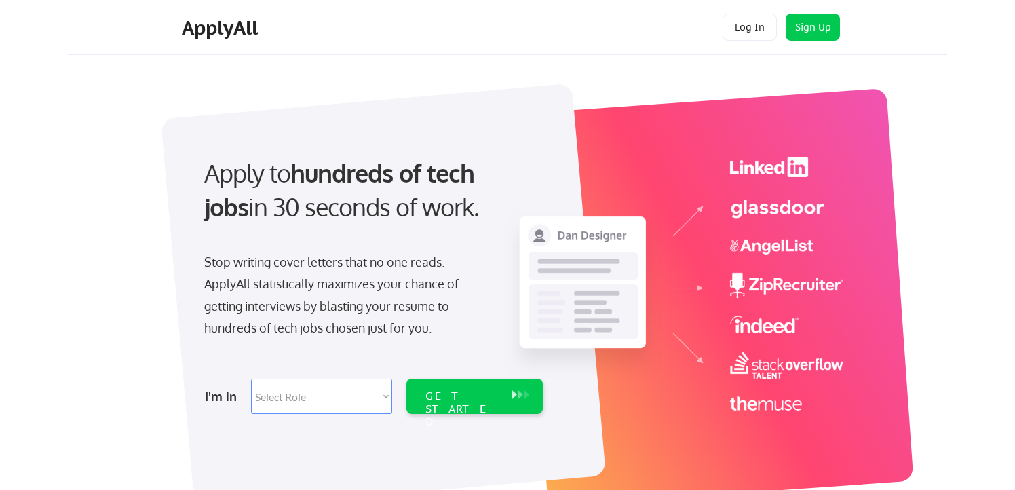
click at [366, 404] on select "Select Role Software Engineering Product Management Customer Success Sales UI/U…" at bounding box center [321, 396] width 141 height 35
select select ""it_security""
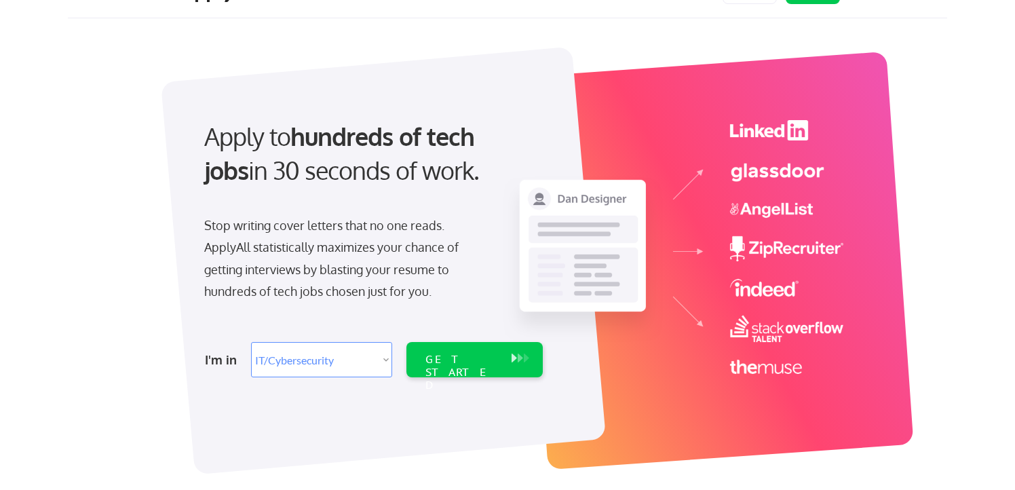
scroll to position [103, 0]
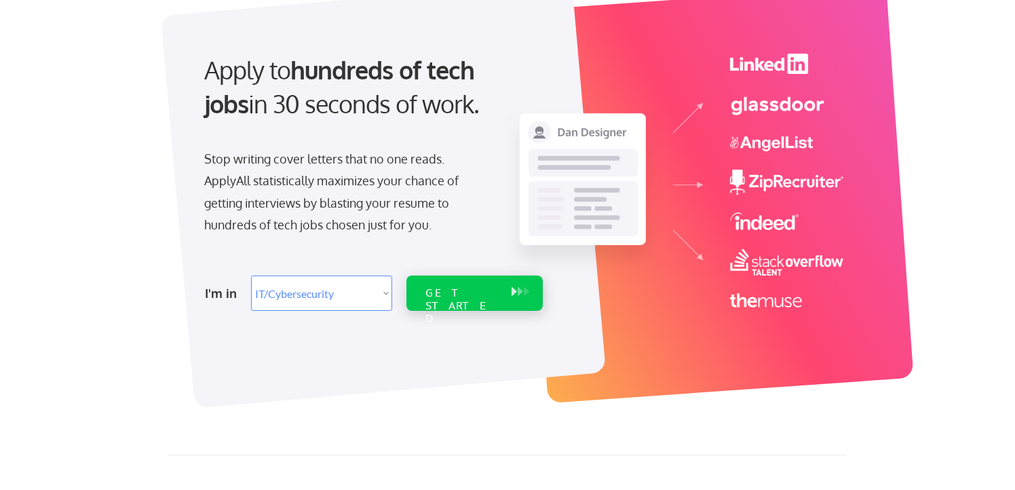
click at [447, 295] on div "GET STARTED" at bounding box center [462, 305] width 73 height 39
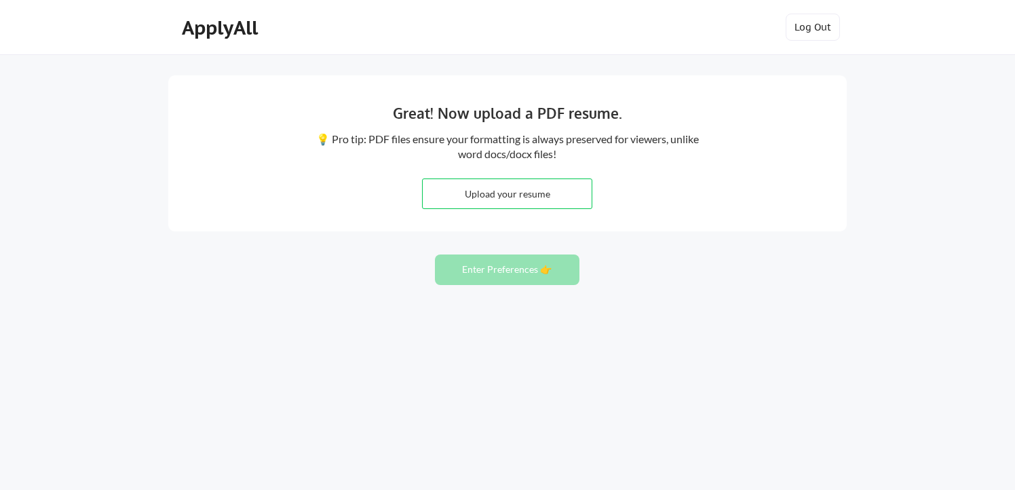
click at [510, 191] on input "file" at bounding box center [507, 193] width 169 height 29
type input "C:\fakepath\Kurdeen K.pdf"
click at [549, 269] on button "Enter Preferences 👉" at bounding box center [507, 269] width 145 height 31
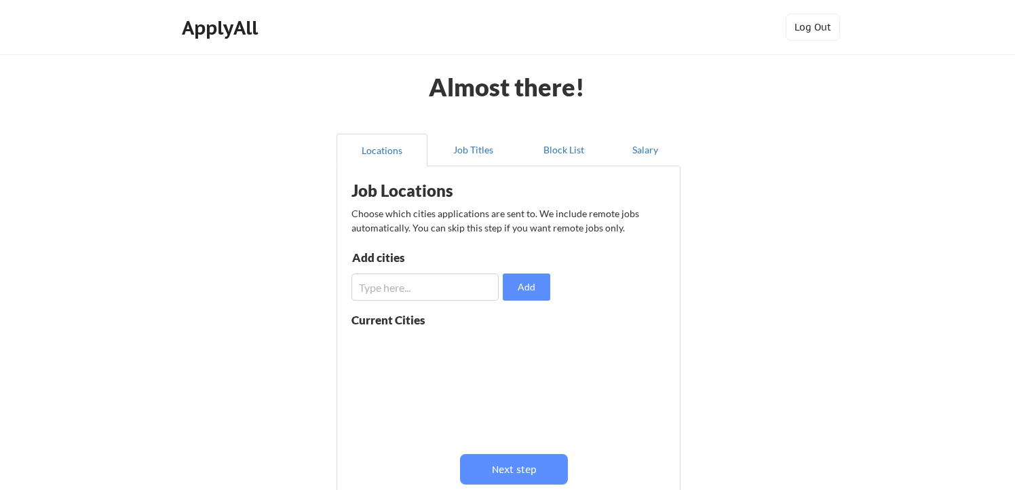
click at [437, 290] on input "input" at bounding box center [425, 286] width 147 height 27
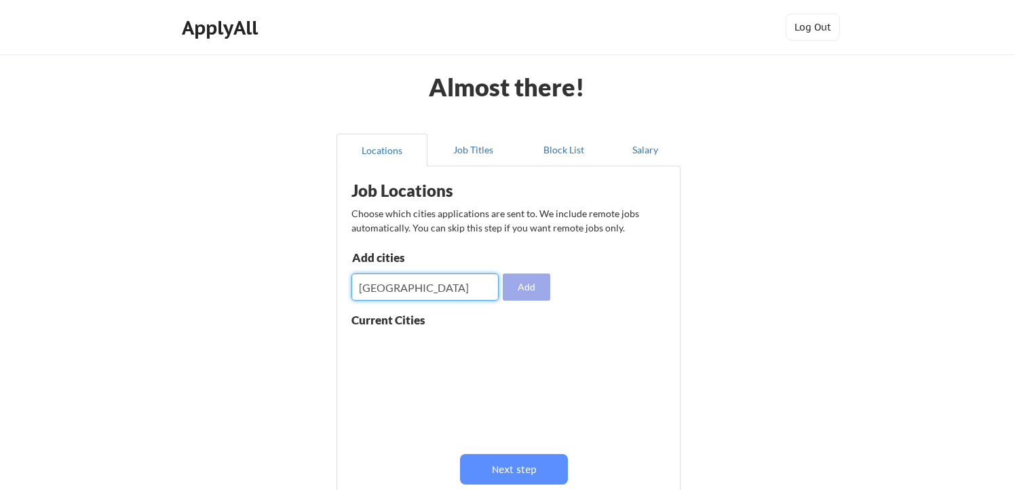
type input "atlanta"
click at [531, 284] on button "Add" at bounding box center [527, 286] width 48 height 27
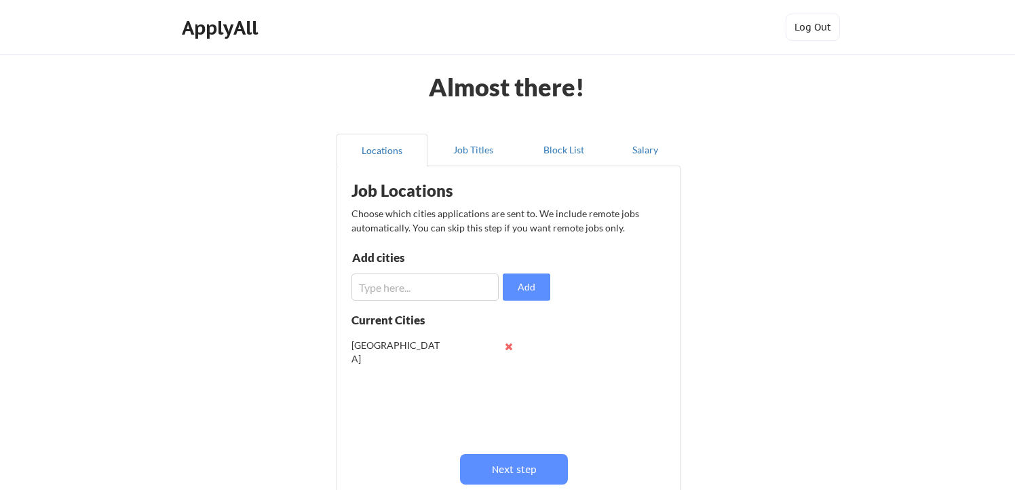
click at [434, 282] on input "input" at bounding box center [425, 286] width 147 height 27
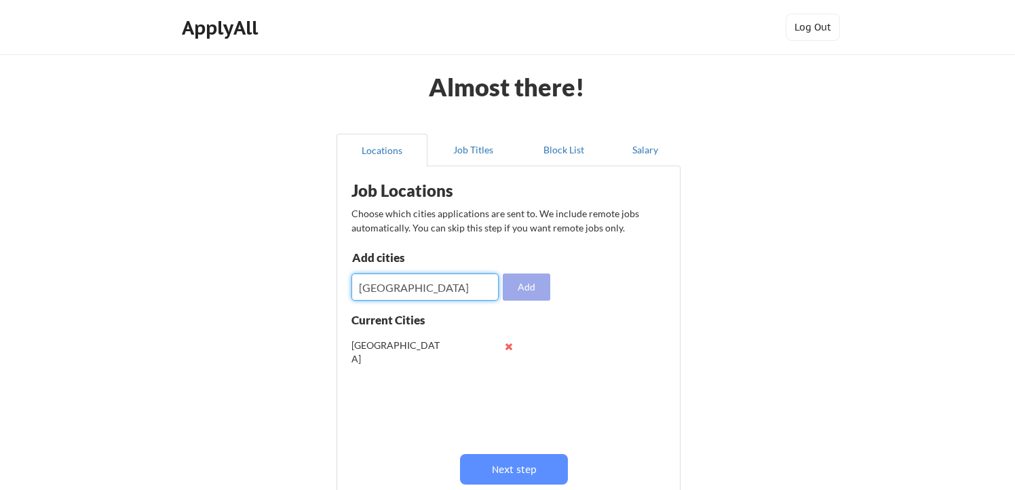
type input "nashville"
click at [535, 294] on button "Add" at bounding box center [527, 286] width 48 height 27
click at [454, 282] on input "input" at bounding box center [425, 286] width 147 height 27
type input "tampa"
click at [537, 292] on button "Add" at bounding box center [527, 286] width 48 height 27
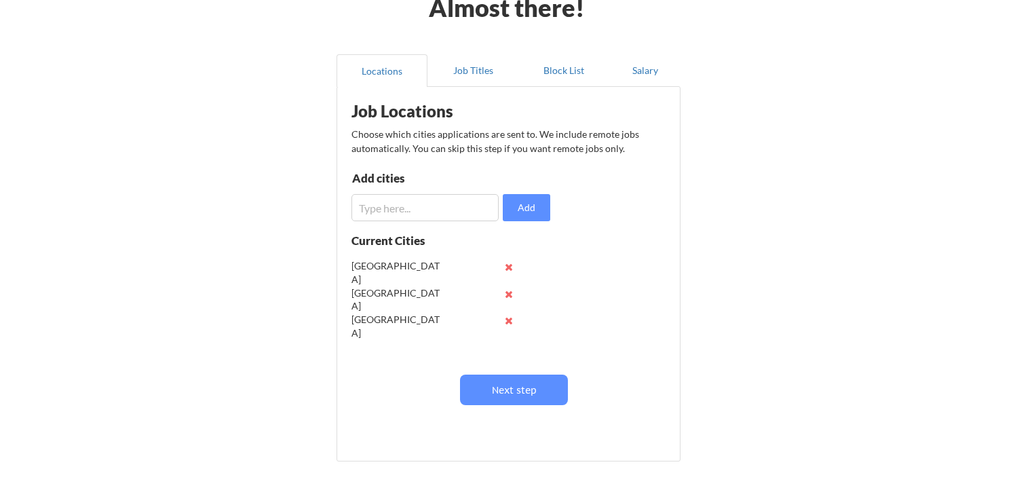
scroll to position [82, 0]
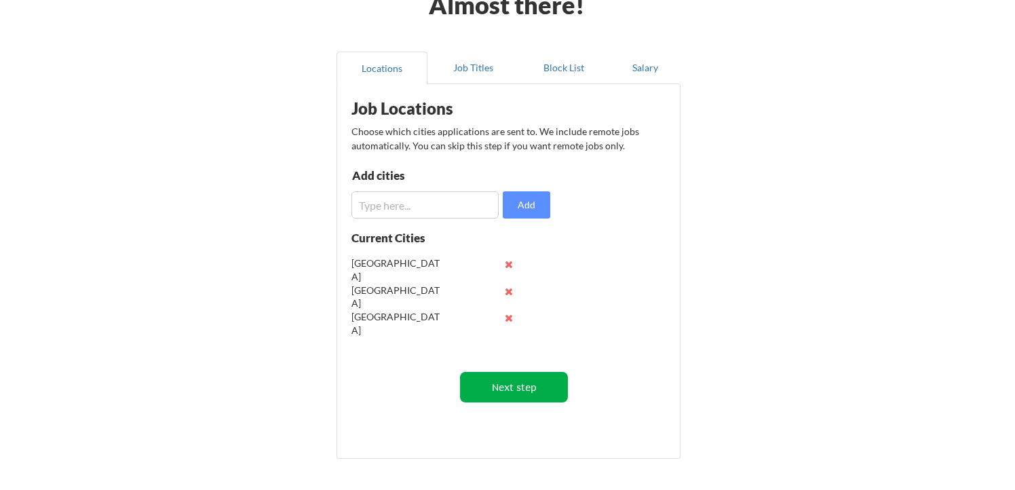
click at [487, 386] on button "Next step" at bounding box center [514, 387] width 108 height 31
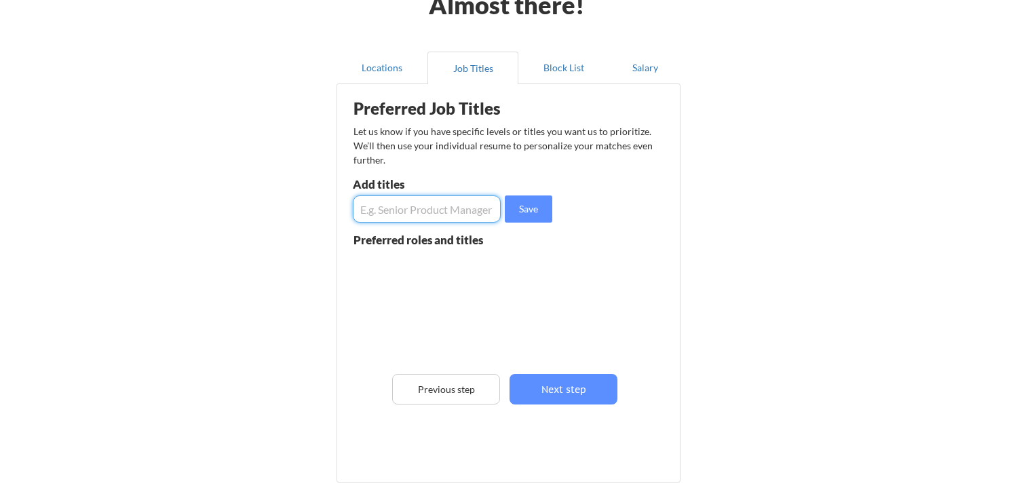
click at [415, 210] on input "input" at bounding box center [427, 208] width 148 height 27
type input "S"
type input "h"
type input "Head of Information Security"
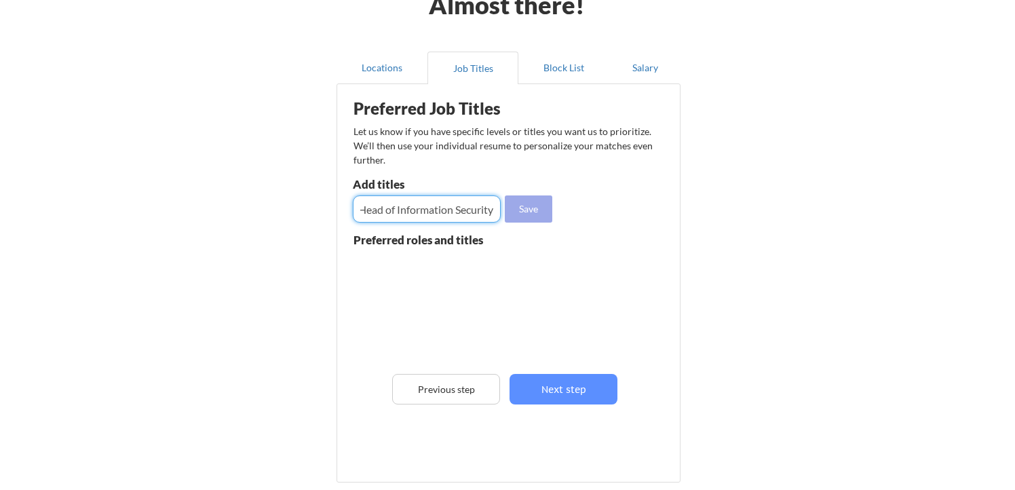
scroll to position [0, 0]
click at [537, 210] on button "Save" at bounding box center [529, 208] width 48 height 27
click at [457, 208] on input "input" at bounding box center [427, 208] width 148 height 27
type input "CISO"
click at [532, 211] on button "Save" at bounding box center [529, 208] width 48 height 27
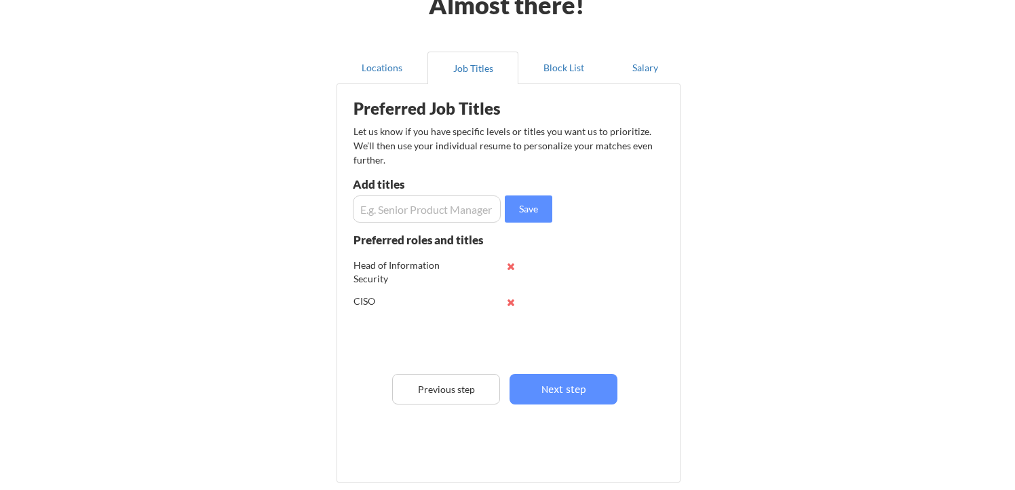
click at [427, 213] on input "input" at bounding box center [427, 208] width 148 height 27
type input "VP of IT Security"
click at [535, 213] on button "Save" at bounding box center [529, 208] width 48 height 27
click at [460, 213] on input "input" at bounding box center [427, 208] width 148 height 27
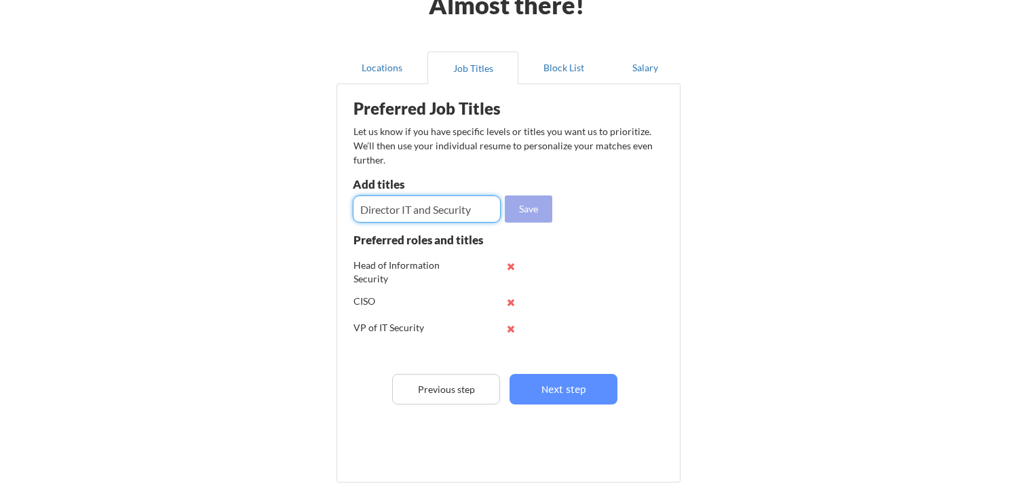
type input "Director IT and Security"
click at [516, 218] on button "Save" at bounding box center [529, 208] width 48 height 27
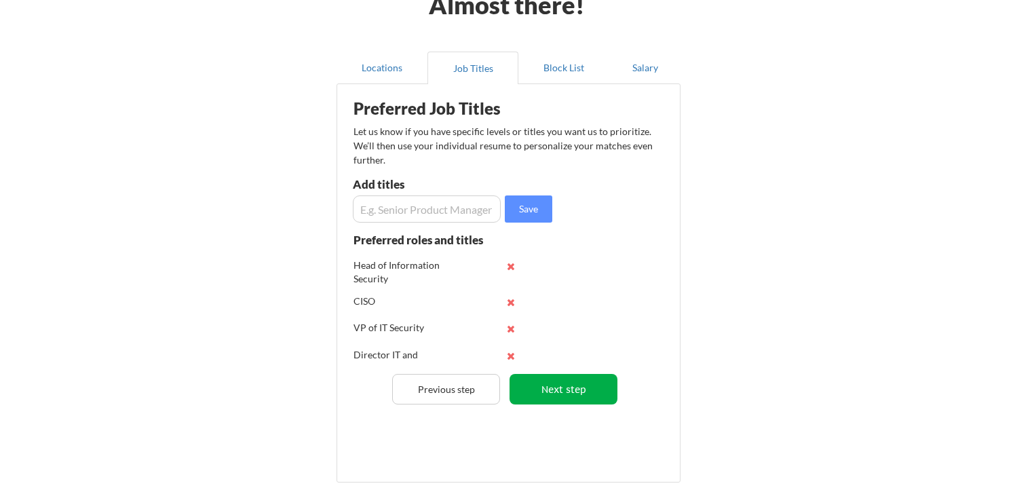
click at [569, 383] on button "Next step" at bounding box center [564, 389] width 108 height 31
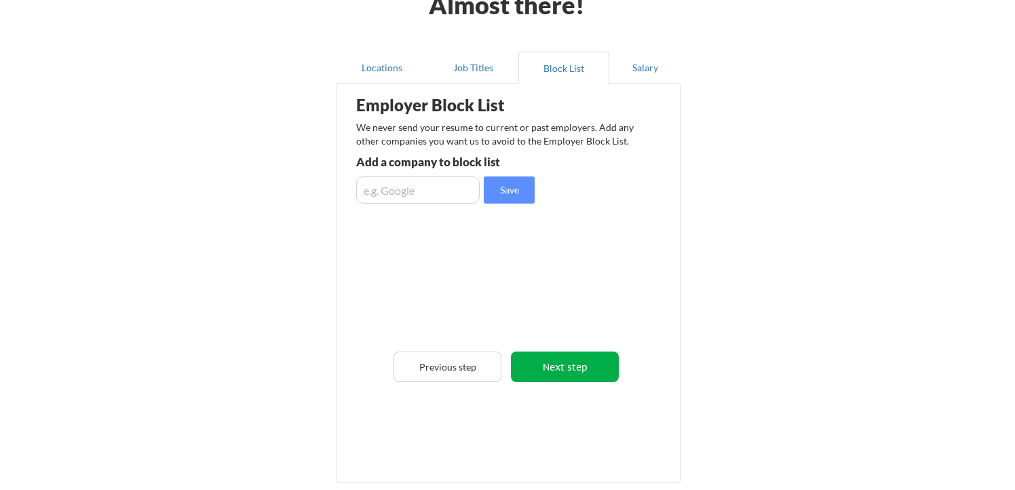
click at [565, 356] on button "Next step" at bounding box center [565, 367] width 108 height 31
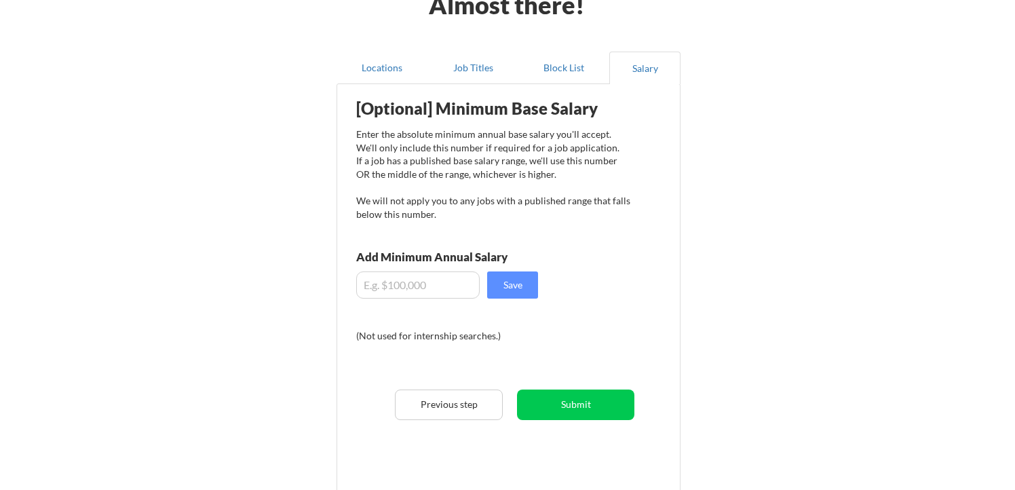
click at [432, 284] on input "input" at bounding box center [418, 284] width 124 height 27
type input "$200,000"
click at [498, 280] on button "Save" at bounding box center [512, 284] width 51 height 27
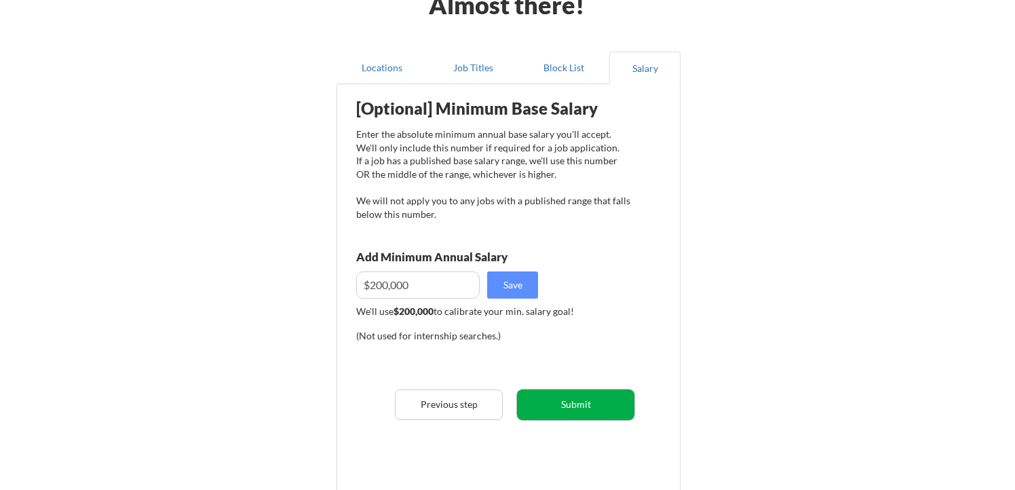
click at [571, 398] on button "Submit" at bounding box center [575, 405] width 117 height 31
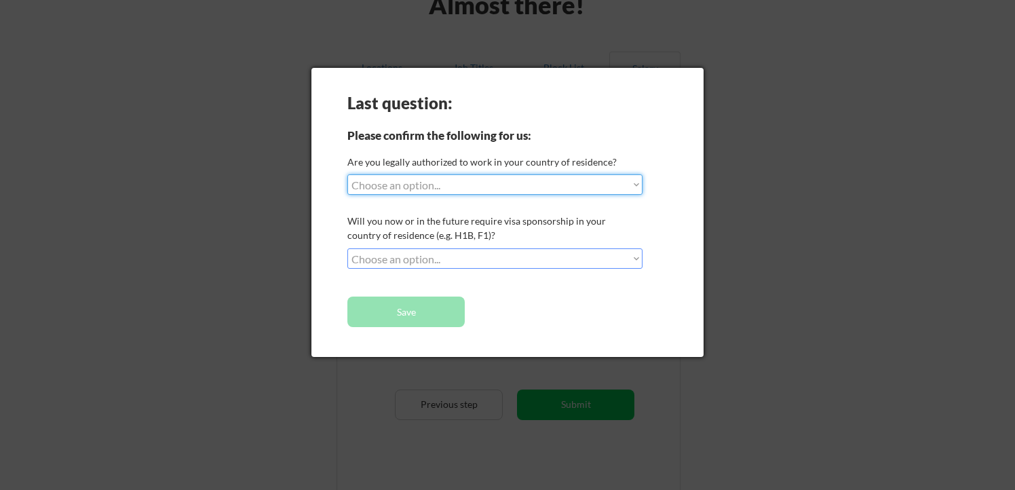
click at [478, 185] on select "Choose an option... Yes, I am a US Citizen Yes, I am a Canadian Citizen Yes, I …" at bounding box center [494, 184] width 295 height 20
select select ""yes__i_am_a_us_citizen""
click at [452, 256] on select "Choose an option... No, I will not need sponsorship Yes, I will need sponsorship" at bounding box center [494, 258] width 295 height 20
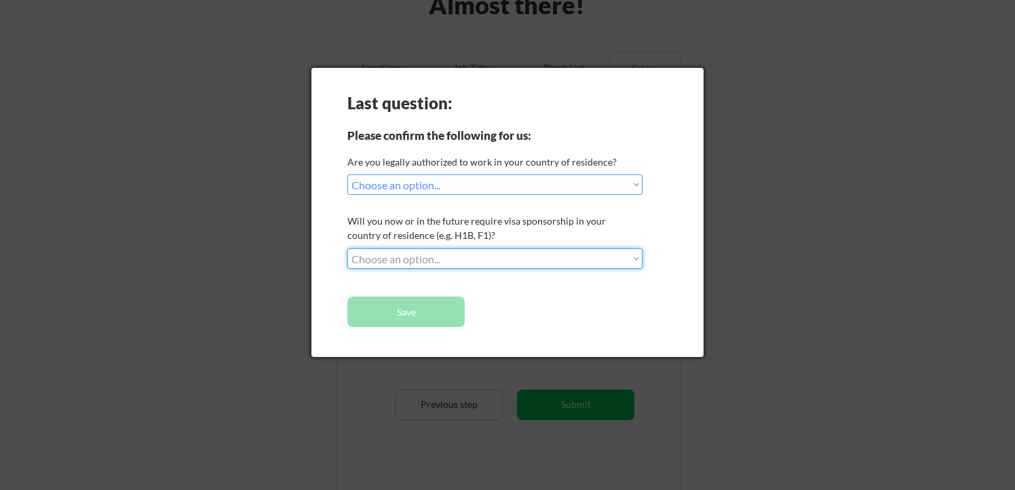
select select ""no__i_will_not_need_sponsorship""
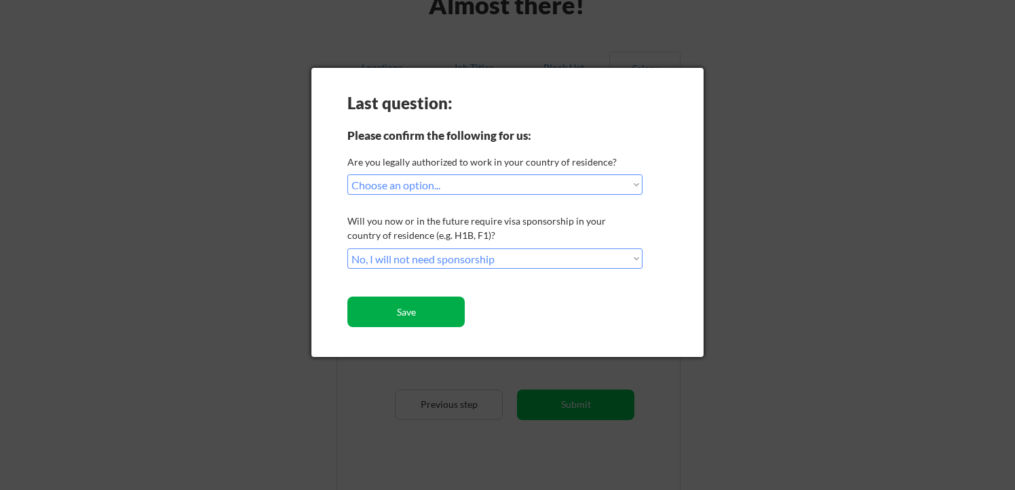
click at [430, 315] on button "Save" at bounding box center [405, 312] width 117 height 31
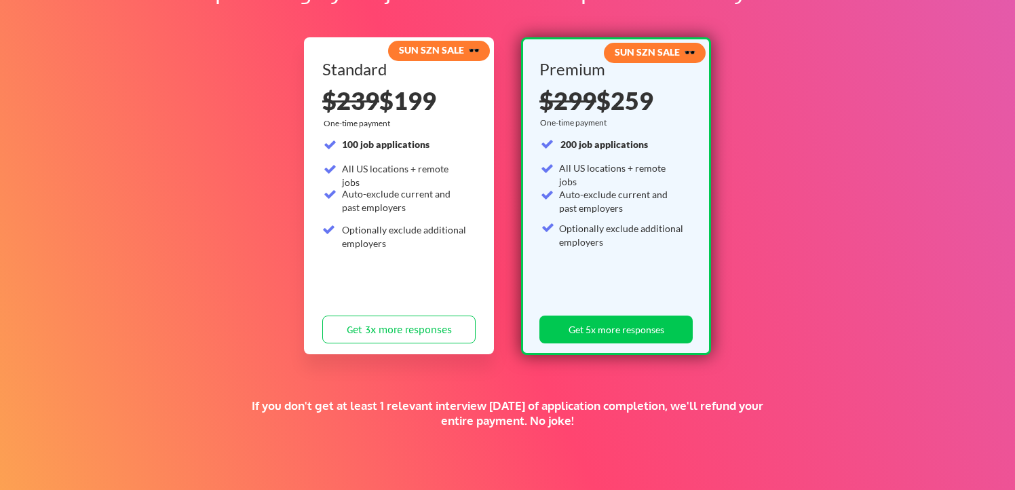
scroll to position [306, 0]
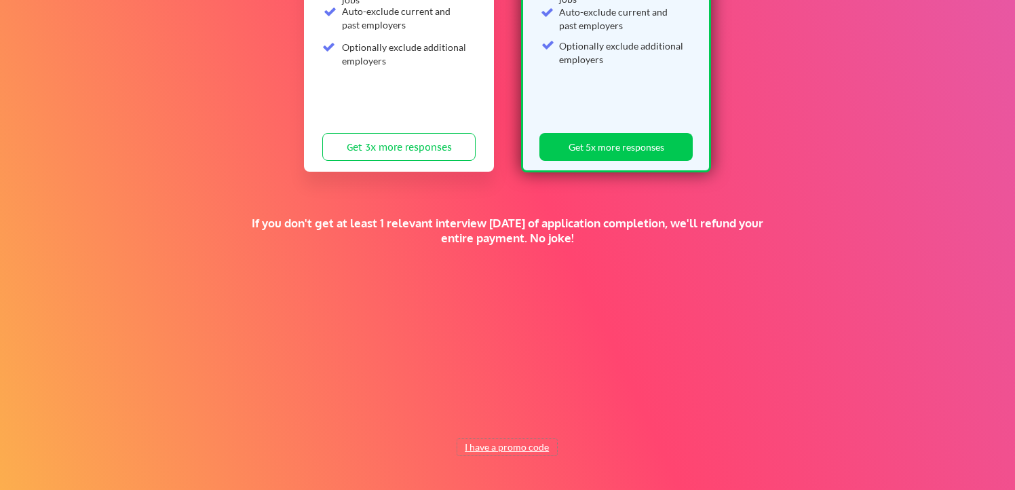
click at [517, 454] on button "I have a promo code" at bounding box center [507, 447] width 100 height 16
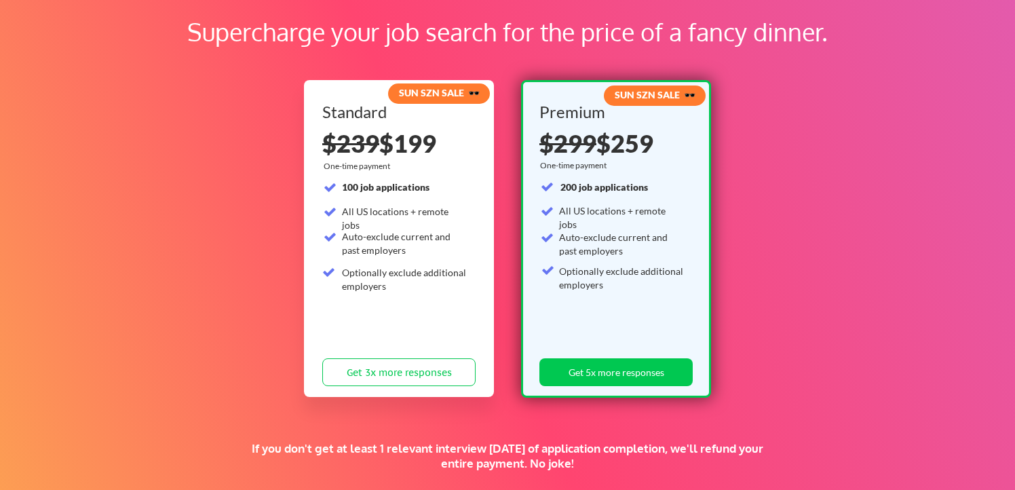
scroll to position [0, 0]
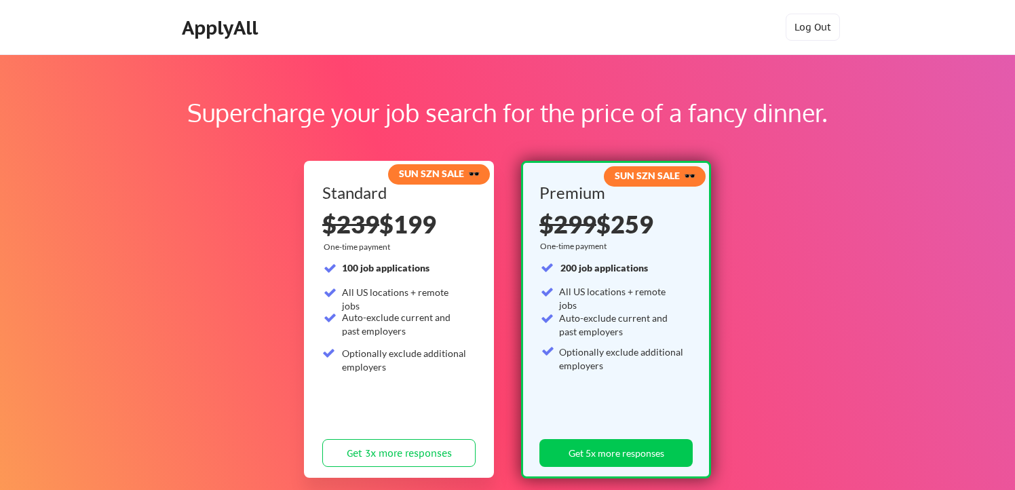
click at [238, 26] on div "ApplyAll" at bounding box center [222, 27] width 80 height 23
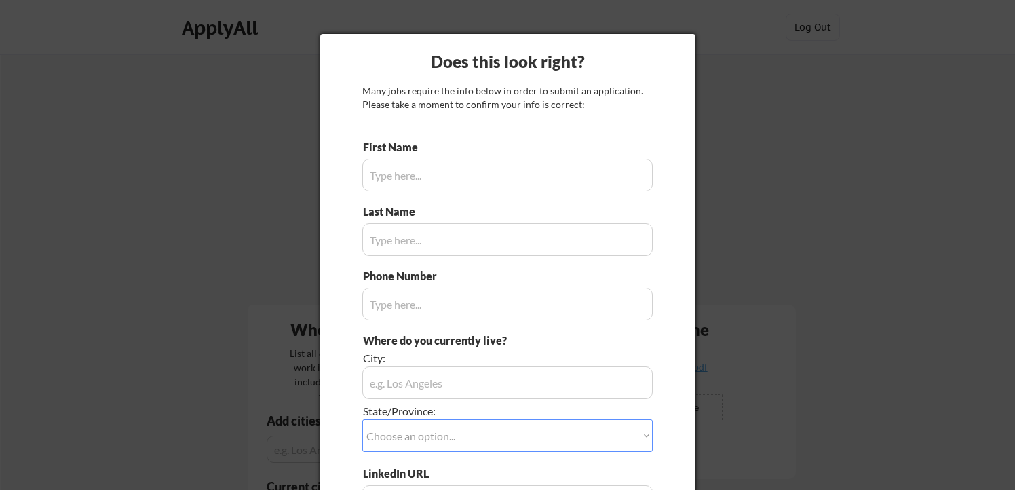
click at [740, 177] on div at bounding box center [507, 245] width 1015 height 490
